Goal: Task Accomplishment & Management: Use online tool/utility

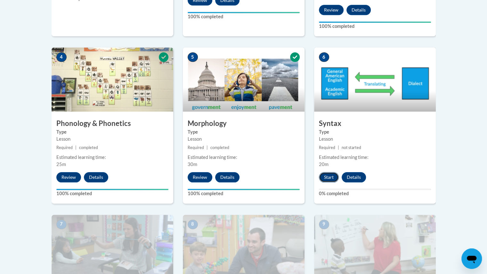
click at [327, 175] on button "Start" at bounding box center [329, 177] width 20 height 10
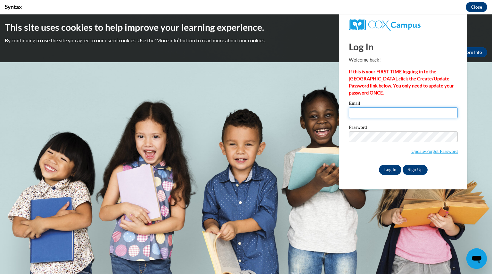
type input "leerachelv@aasd.k12.wi.us"
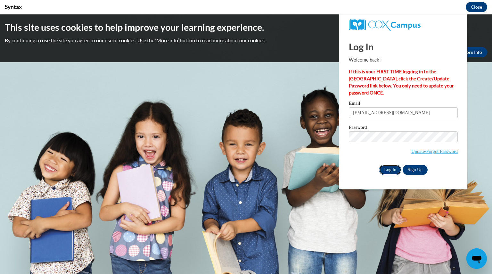
click at [392, 171] on input "Log In" at bounding box center [390, 170] width 22 height 10
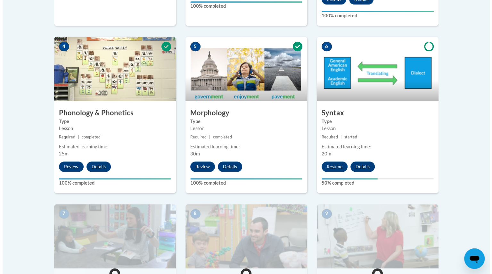
scroll to position [363, 0]
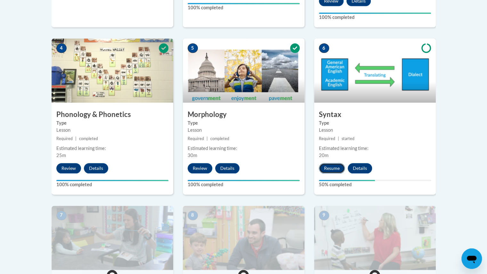
click at [338, 166] on button "Resume" at bounding box center [332, 168] width 26 height 10
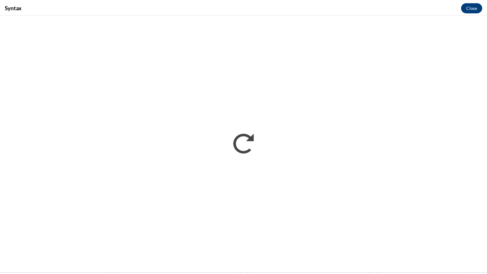
scroll to position [0, 0]
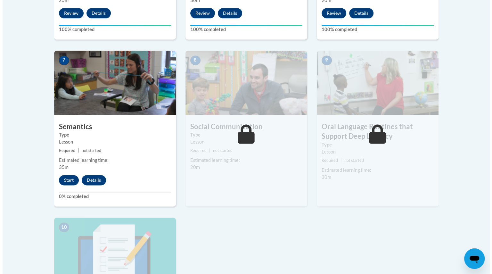
scroll to position [521, 0]
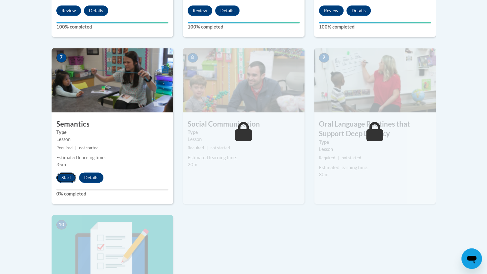
click at [65, 175] on button "Start" at bounding box center [66, 177] width 20 height 10
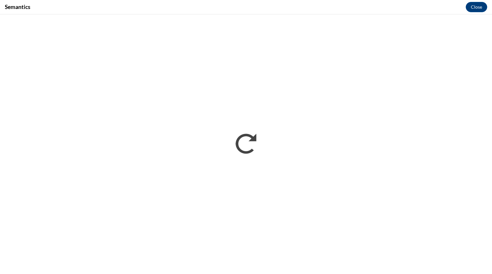
scroll to position [0, 0]
